Goal: Find specific page/section: Find specific page/section

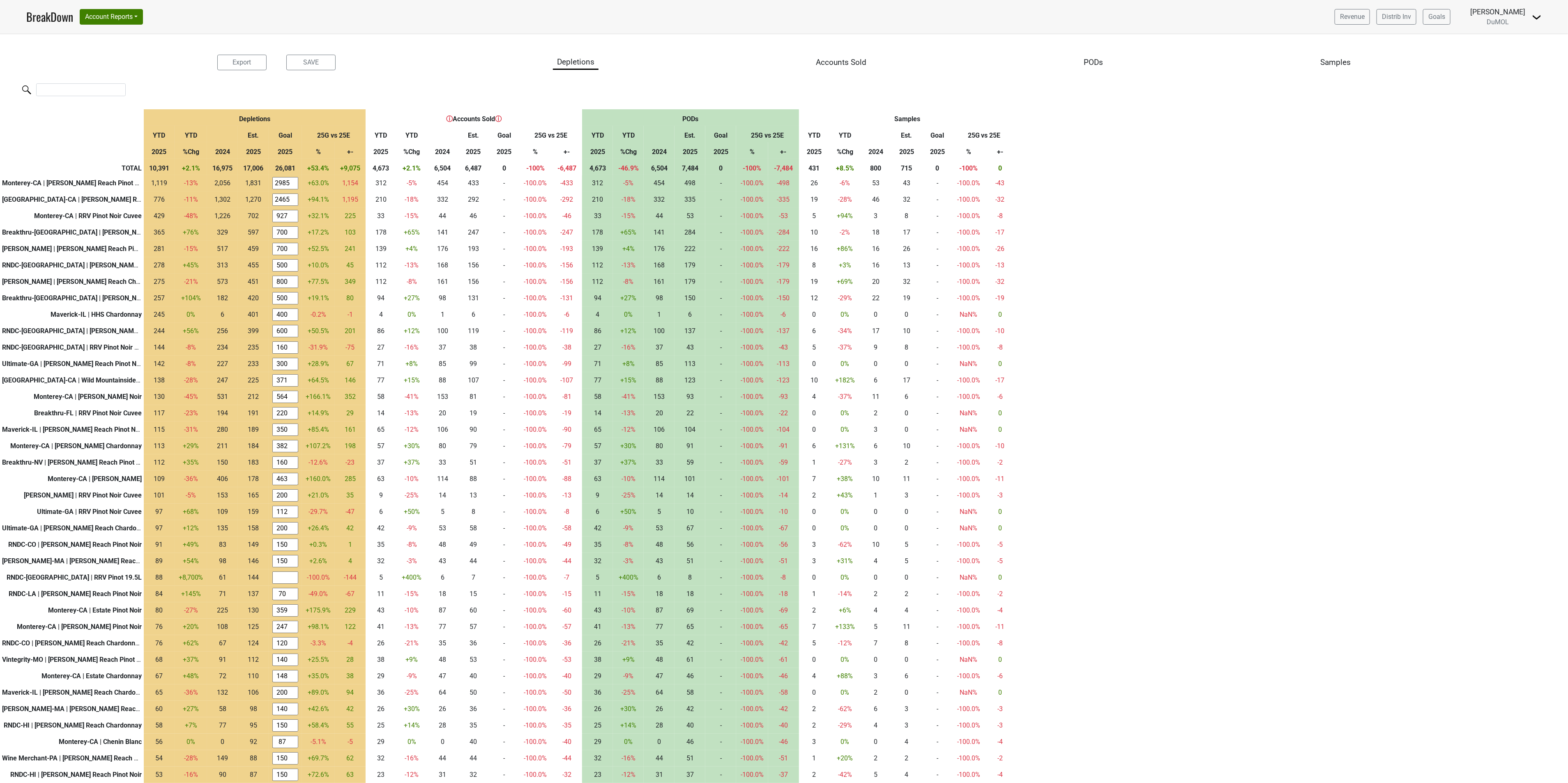
drag, startPoint x: 1422, startPoint y: 0, endPoint x: 930, endPoint y: 96, distance: 501.3
click at [759, 90] on html "BreakDown Account Reports SuperRanker Map Award Progress Chain Compliance CRM N…" at bounding box center [784, 45] width 1568 height 90
click at [42, 17] on link "BreakDown" at bounding box center [50, 17] width 47 height 17
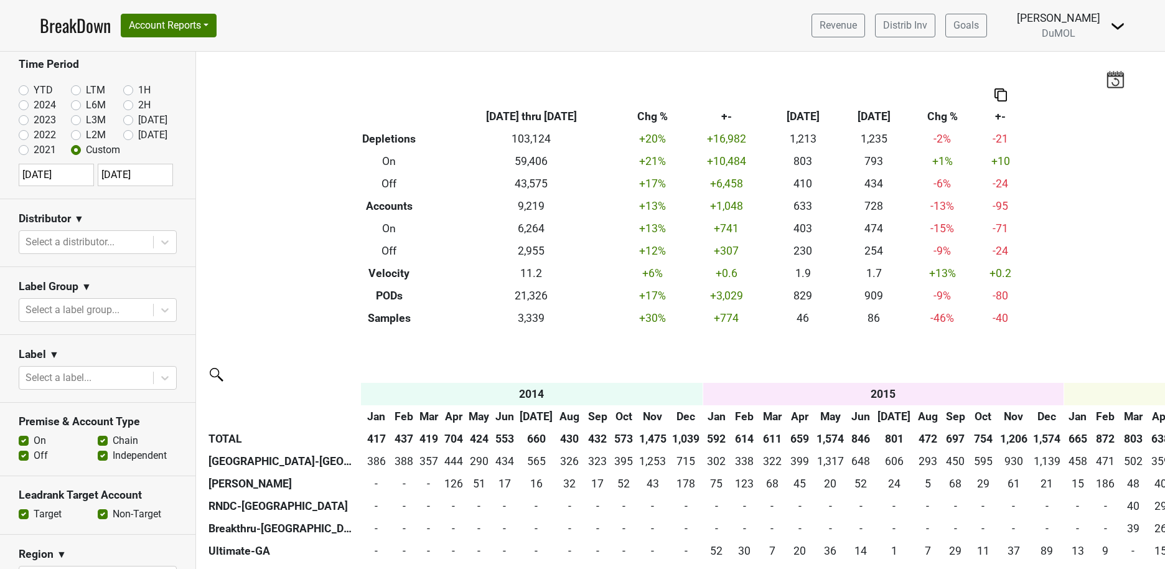
scroll to position [0, 3201]
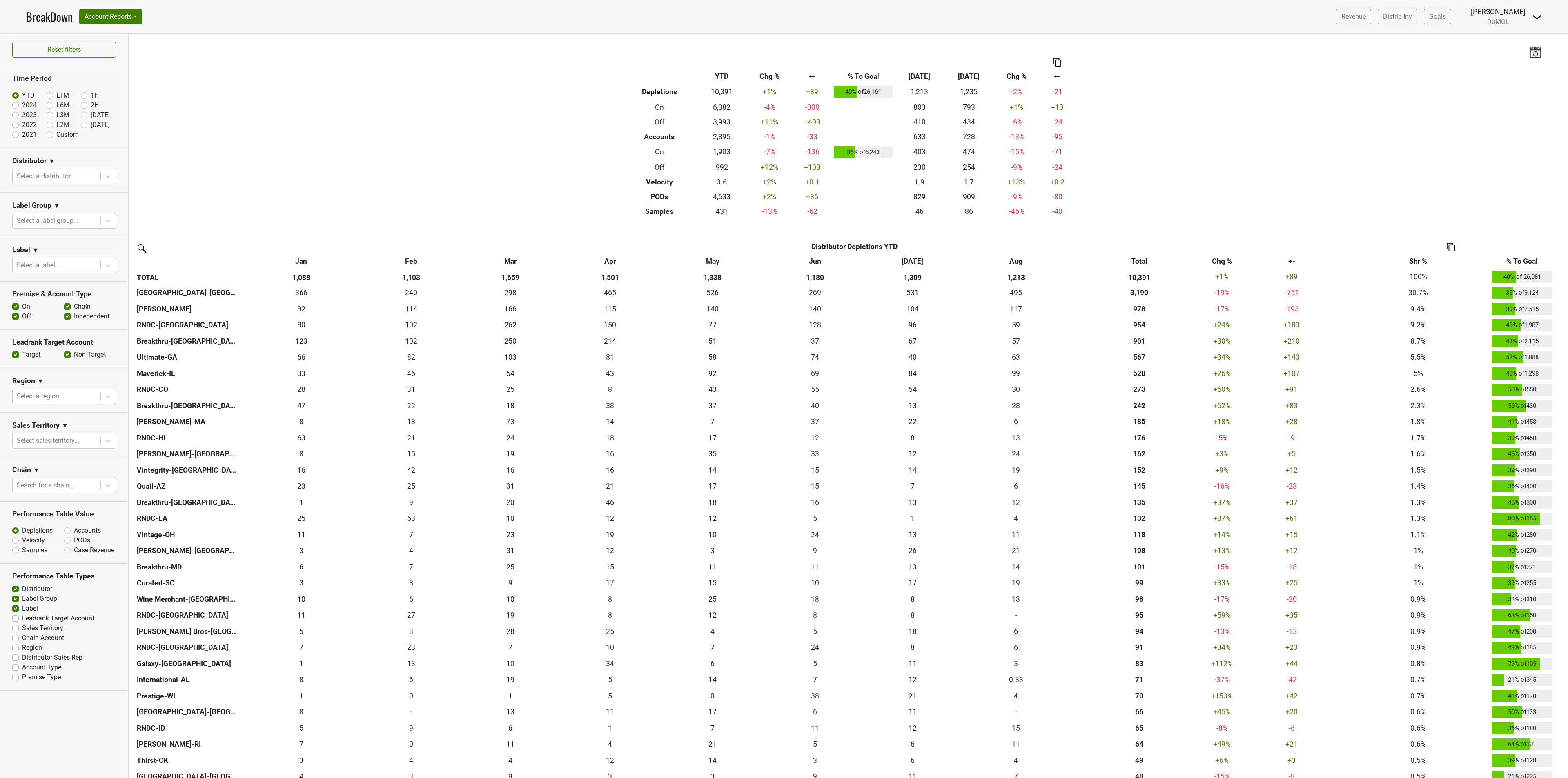
click at [91, 113] on label "[DATE]" at bounding box center [100, 115] width 19 height 10
click at [84, 113] on input "Aug '25" at bounding box center [97, 114] width 33 height 8
radio input "true"
